Goal: Browse casually: Explore the website without a specific task or goal

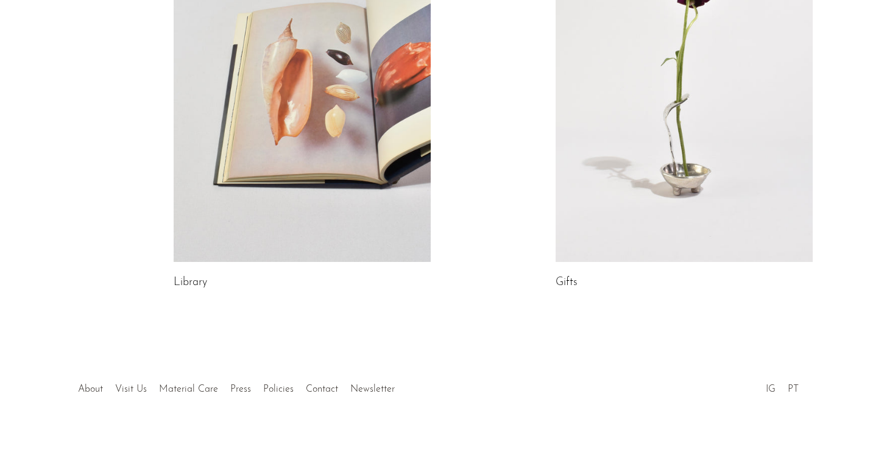
scroll to position [733, 0]
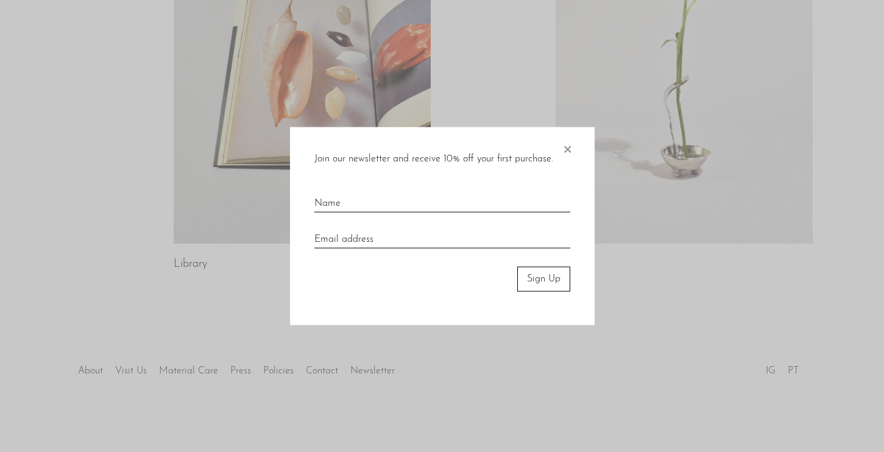
click at [564, 151] on span "×" at bounding box center [567, 146] width 12 height 39
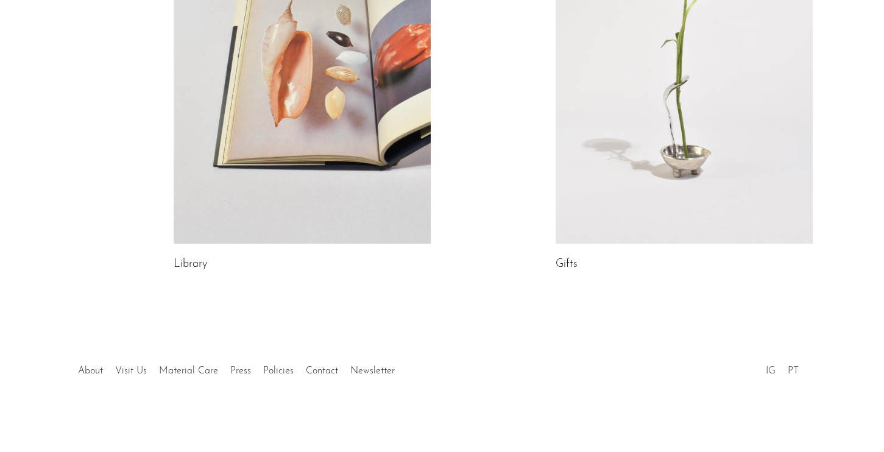
click at [774, 368] on link "IG" at bounding box center [771, 371] width 10 height 10
click at [84, 368] on link "About" at bounding box center [90, 371] width 25 height 10
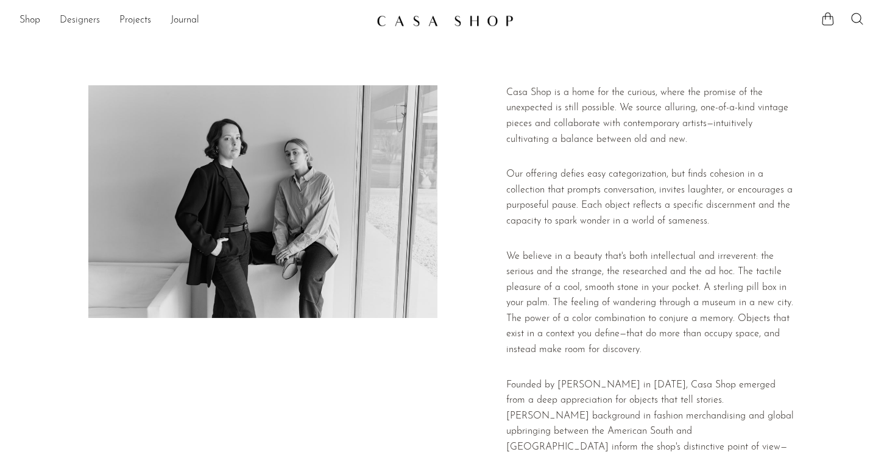
click at [64, 24] on link "Designers" at bounding box center [80, 21] width 40 height 16
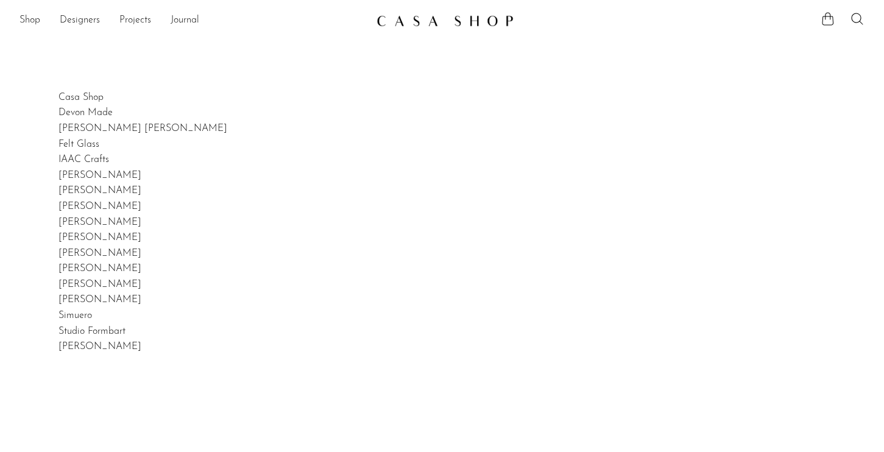
click at [433, 18] on img at bounding box center [445, 21] width 137 height 12
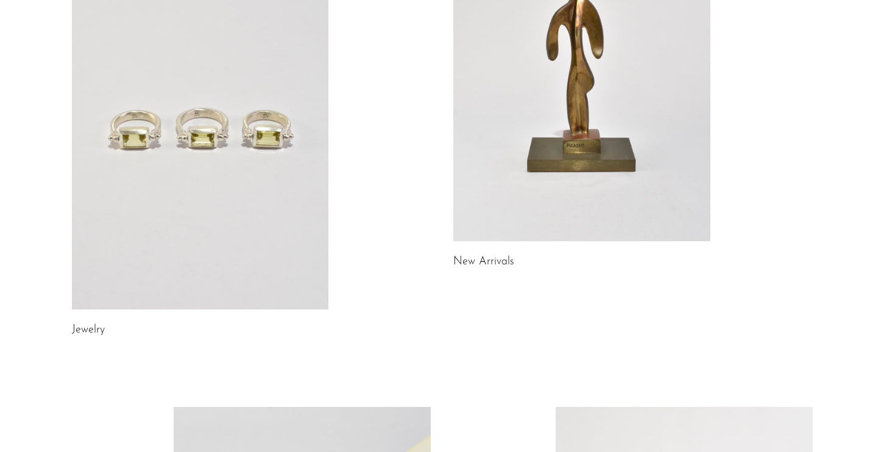
scroll to position [219, 0]
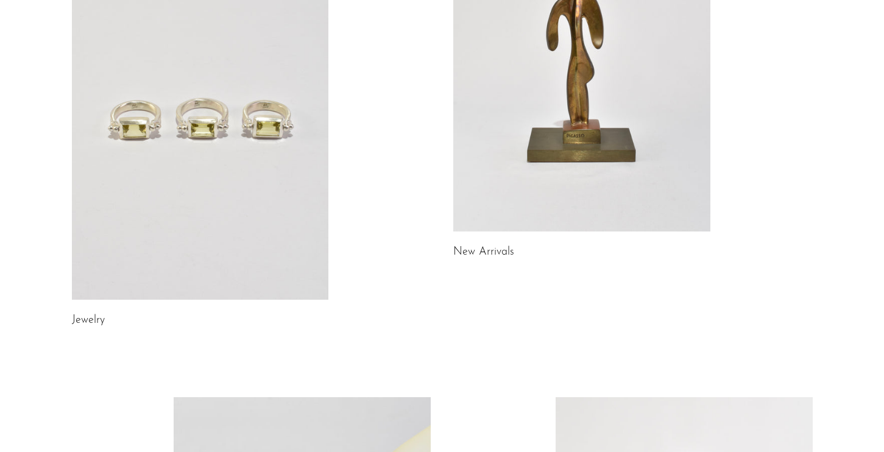
click at [243, 182] on link at bounding box center [200, 120] width 257 height 360
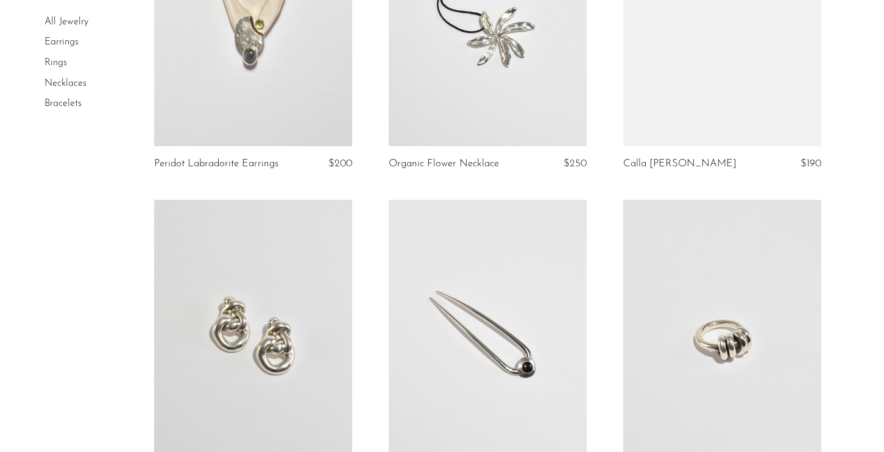
scroll to position [1069, 0]
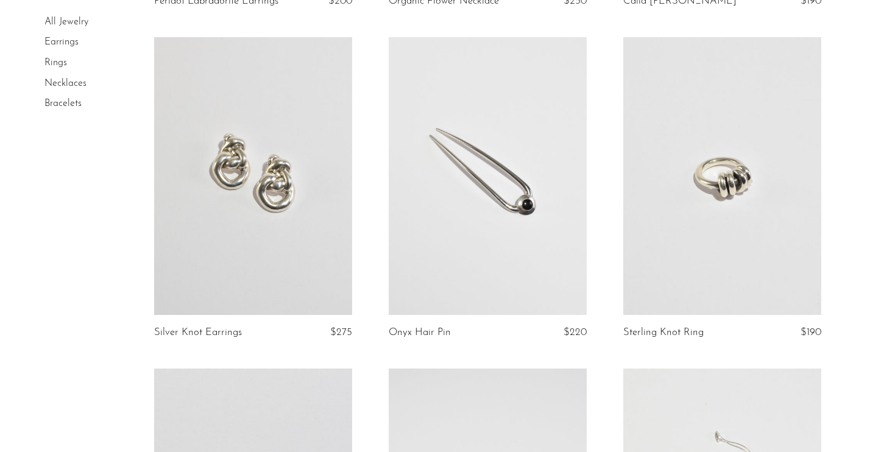
click at [227, 182] on link at bounding box center [253, 175] width 198 height 277
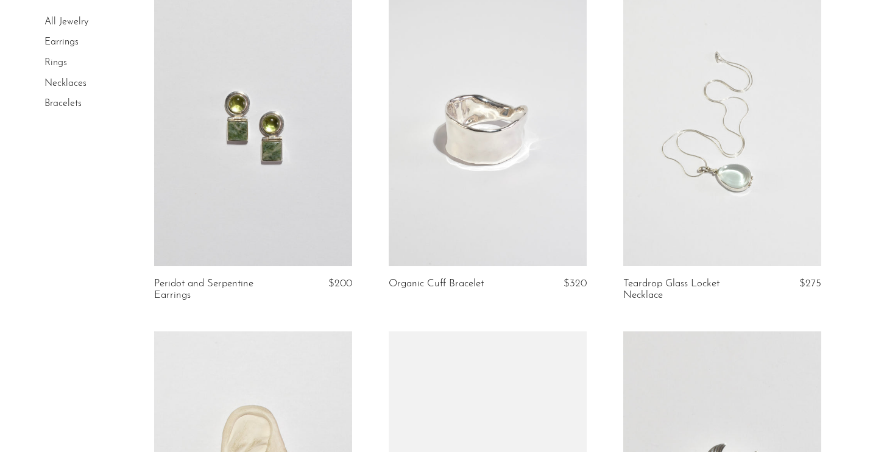
scroll to position [1448, 0]
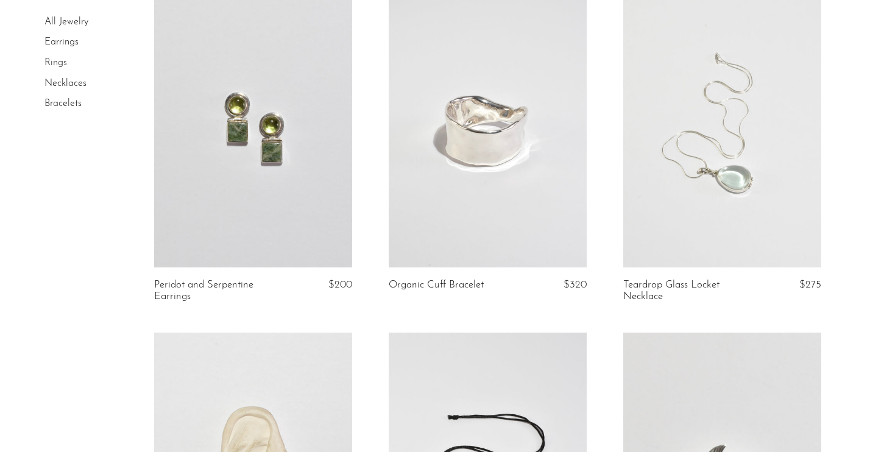
click at [472, 197] on link at bounding box center [488, 128] width 198 height 277
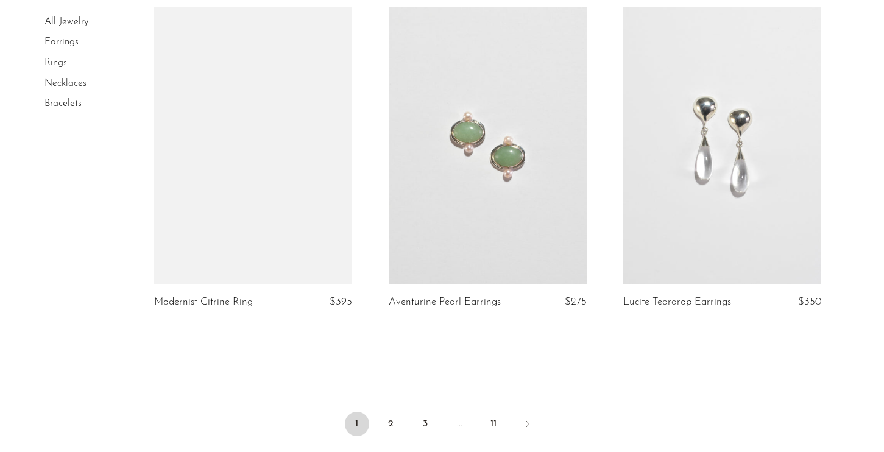
scroll to position [3807, 0]
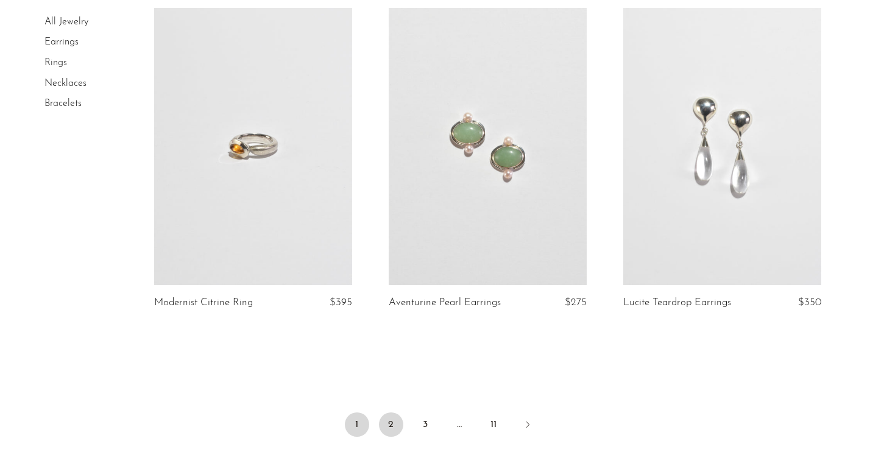
click at [390, 421] on link "2" at bounding box center [391, 425] width 24 height 24
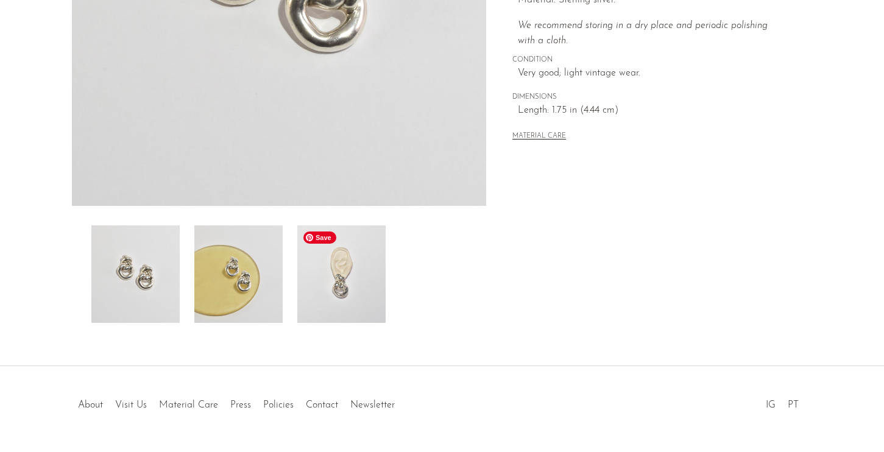
scroll to position [313, 0]
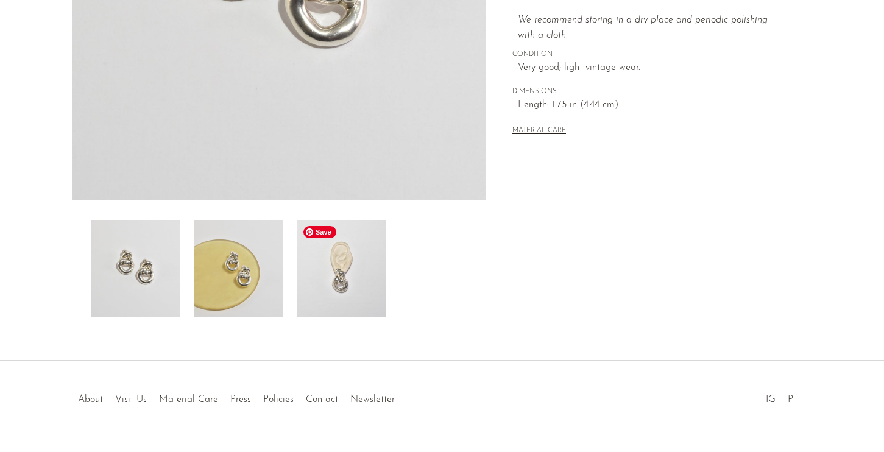
click at [345, 277] on img at bounding box center [341, 269] width 88 height 98
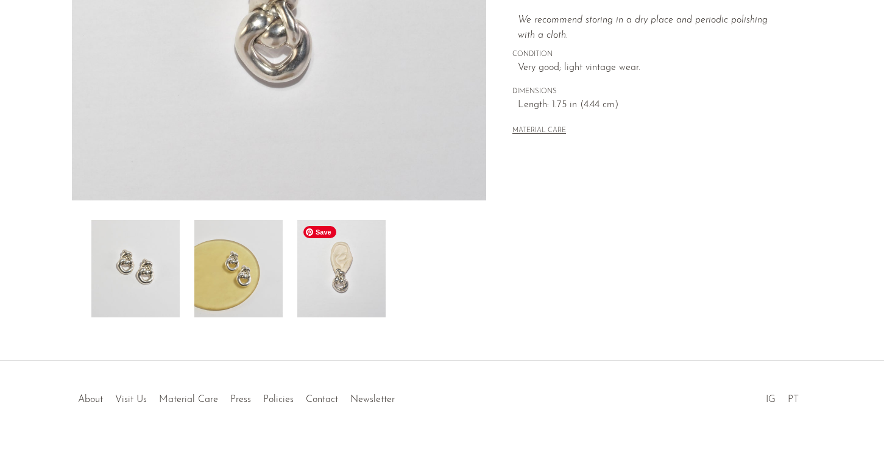
scroll to position [110, 0]
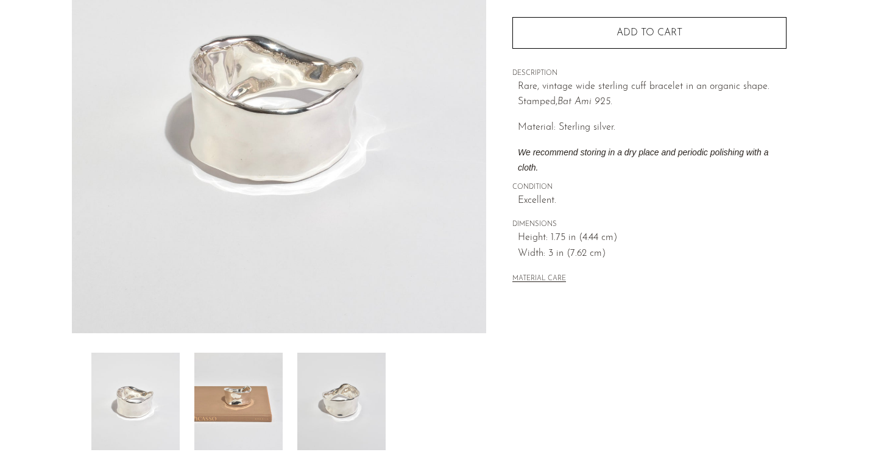
scroll to position [341, 0]
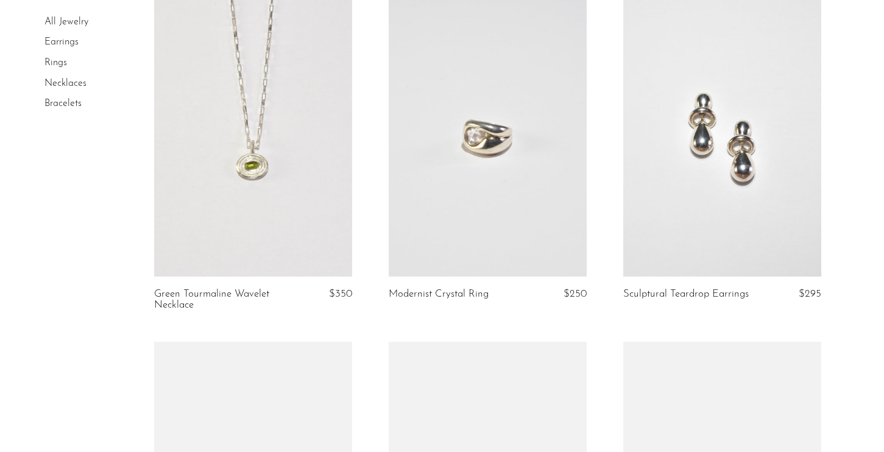
scroll to position [1470, 0]
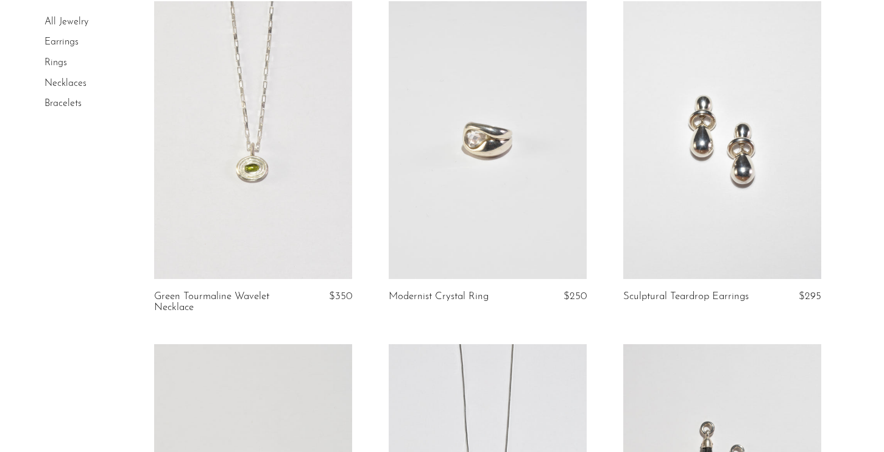
click at [491, 170] on link at bounding box center [488, 139] width 198 height 277
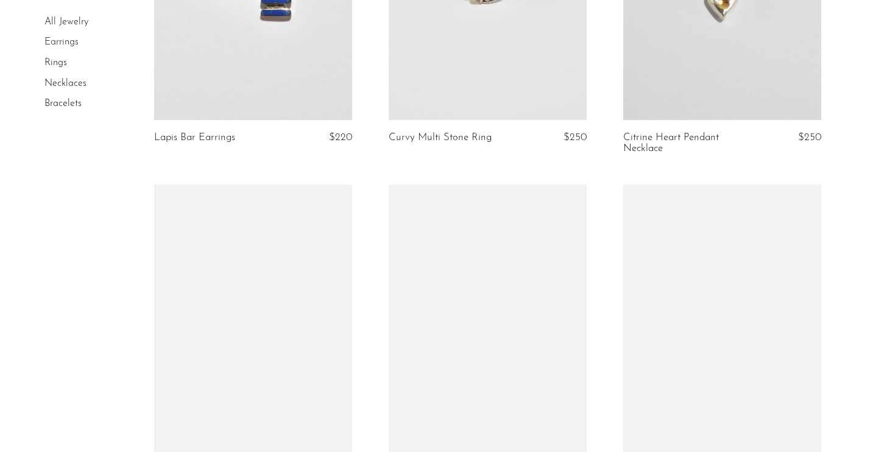
scroll to position [4000, 0]
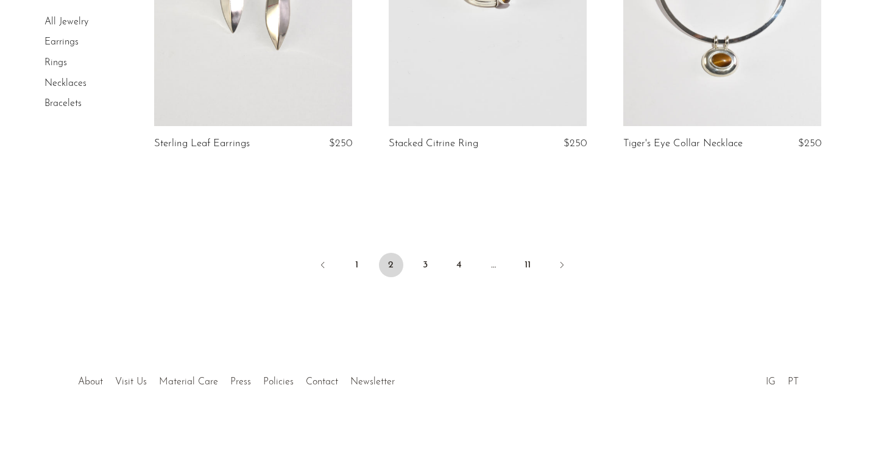
click at [440, 257] on ul "1 2 3 4 … 11" at bounding box center [442, 266] width 780 height 37
click at [425, 255] on link "3" at bounding box center [425, 265] width 24 height 24
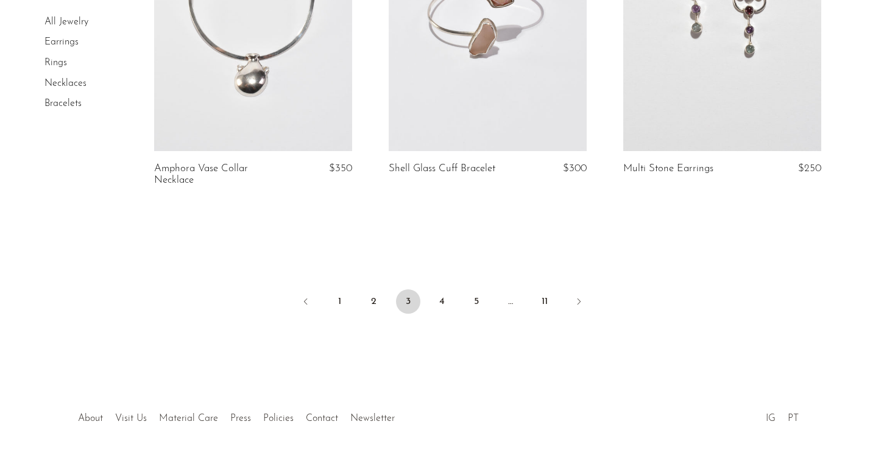
scroll to position [3948, 0]
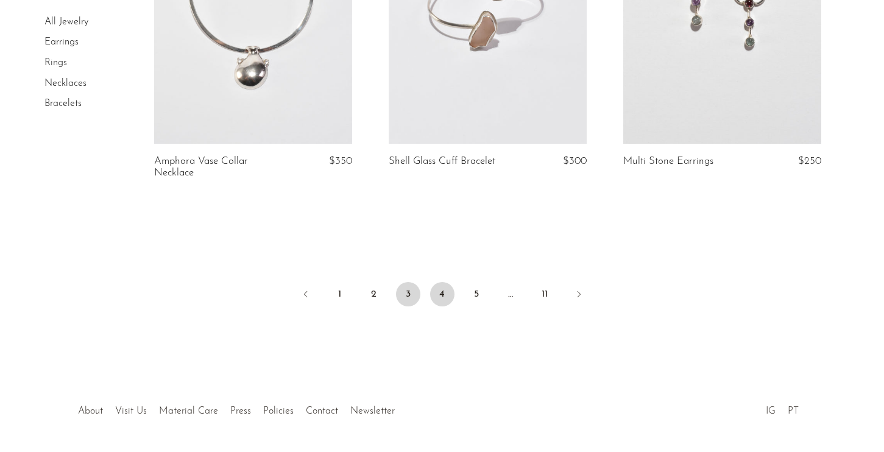
click at [449, 290] on link "4" at bounding box center [442, 294] width 24 height 24
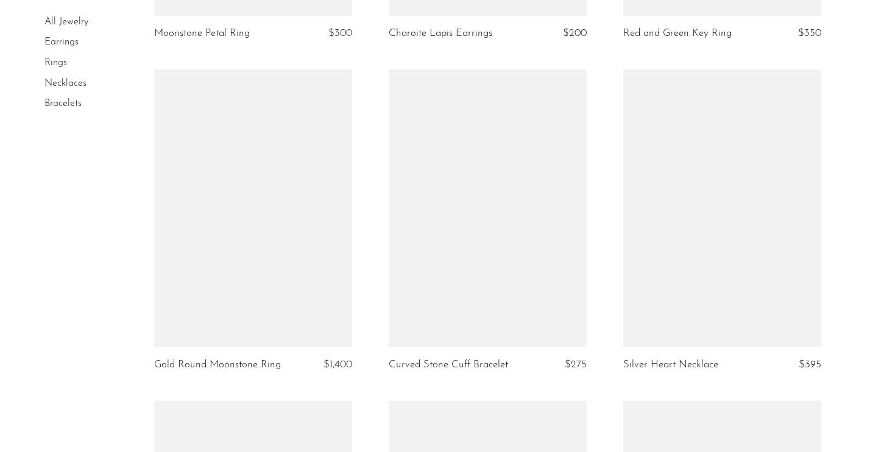
scroll to position [1768, 0]
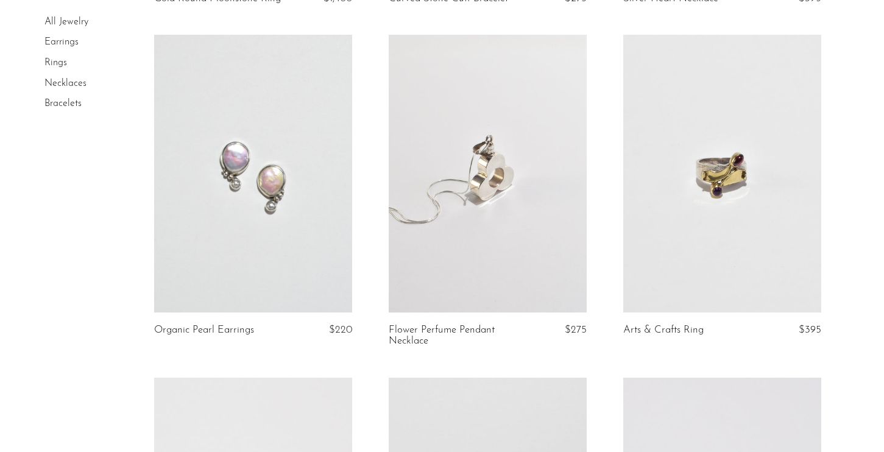
click at [69, 82] on link "Necklaces" at bounding box center [65, 84] width 42 height 10
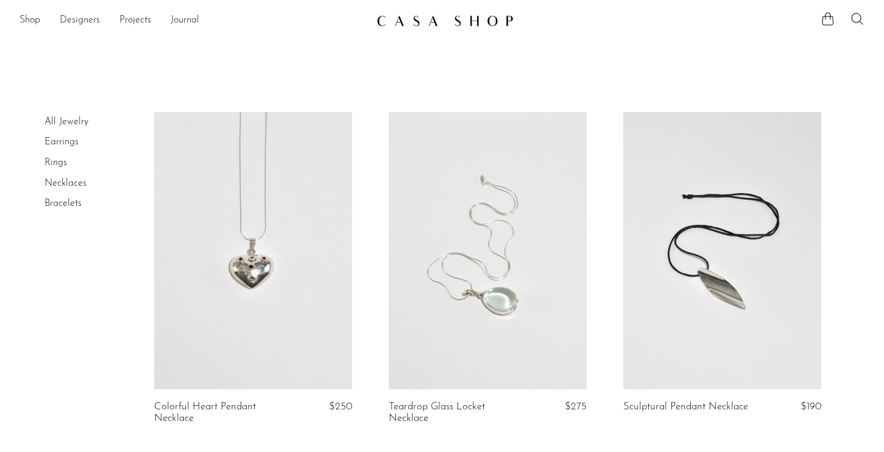
click at [446, 17] on img at bounding box center [445, 21] width 137 height 12
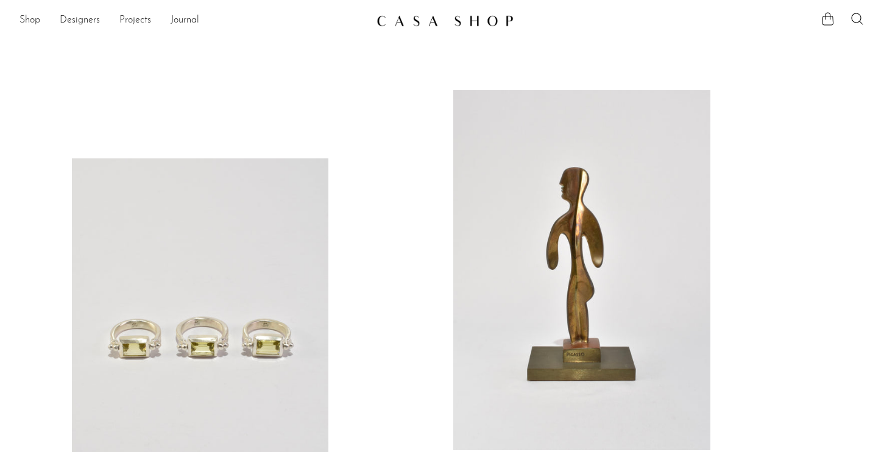
click at [257, 207] on link at bounding box center [200, 338] width 257 height 360
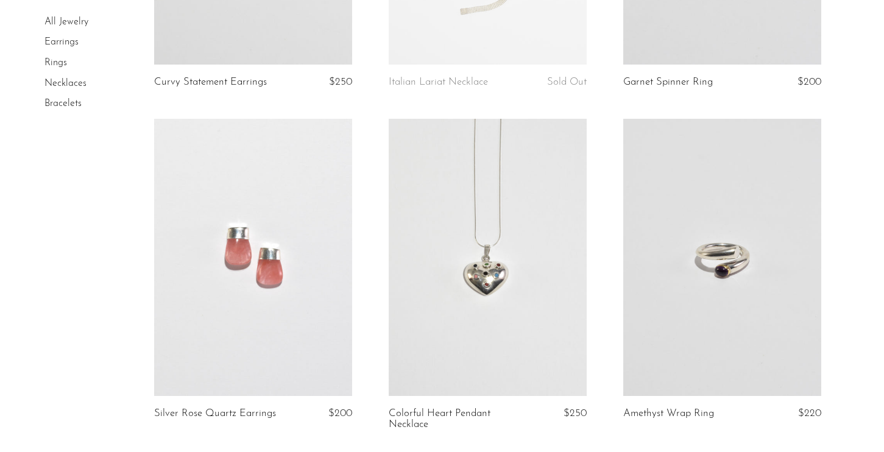
scroll to position [2776, 0]
